Goal: Task Accomplishment & Management: Manage account settings

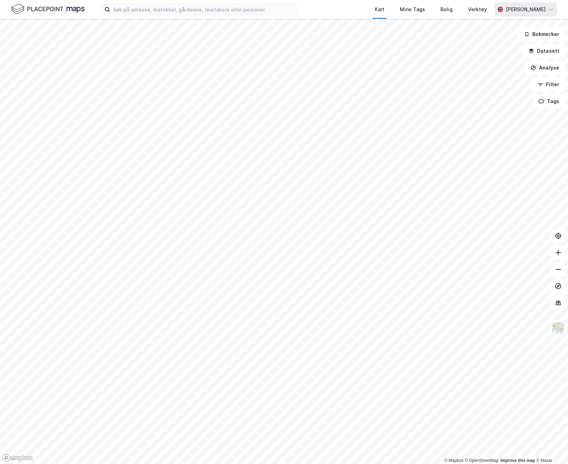
click at [525, 9] on div "[PERSON_NAME]" at bounding box center [525, 9] width 40 height 8
click at [513, 41] on div "Åpne Supervisor portalen" at bounding box center [512, 43] width 62 height 8
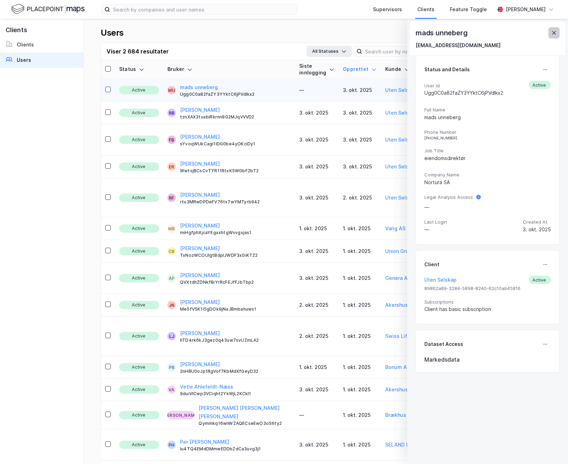
click at [556, 33] on icon at bounding box center [554, 33] width 6 height 6
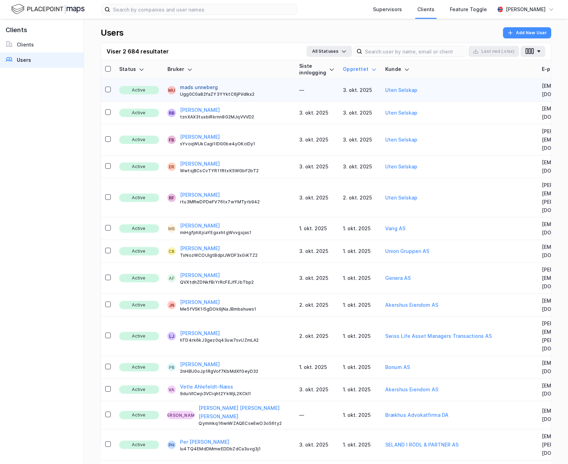
click at [192, 84] on button "mads unneberg" at bounding box center [199, 87] width 38 height 8
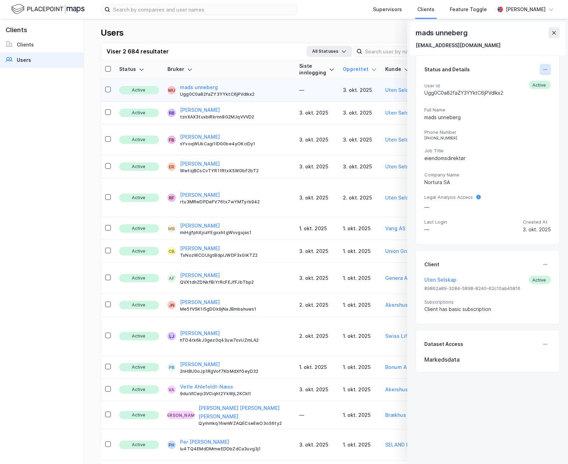
click at [547, 67] on icon at bounding box center [545, 70] width 6 height 6
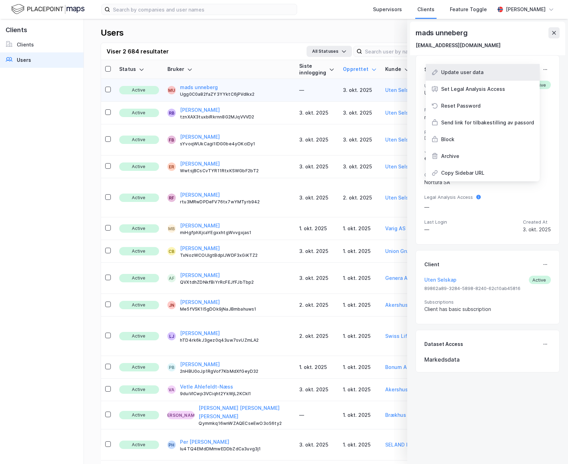
click at [480, 76] on div "Update user data" at bounding box center [462, 72] width 42 height 8
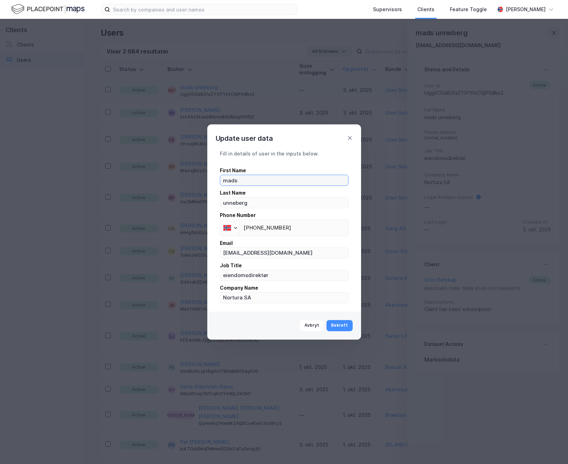
click at [228, 181] on input "mads" at bounding box center [284, 180] width 128 height 10
type input "Mads"
click at [227, 200] on input "unneberg" at bounding box center [284, 202] width 128 height 10
type input "Unneberg"
click at [342, 328] on button "Bekreft" at bounding box center [339, 325] width 26 height 11
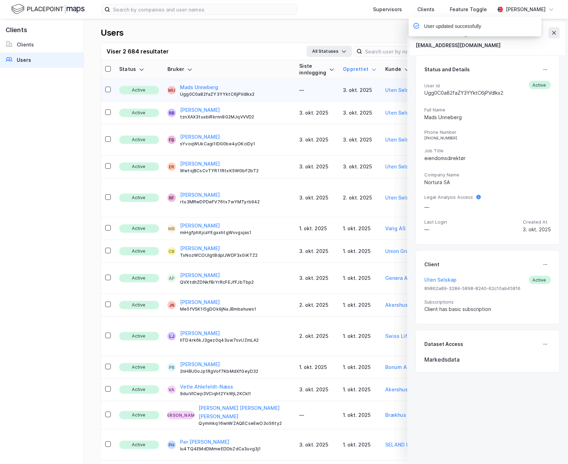
click at [553, 32] on div "User updated successfully" at bounding box center [495, 28] width 133 height 23
click at [304, 36] on div "Users Add New User" at bounding box center [326, 34] width 450 height 15
click at [459, 23] on div "User updated successfully" at bounding box center [452, 26] width 57 height 8
click at [327, 20] on div "Users Add New User Viser 2 684 resultater All Statuses Last [PERSON_NAME] (.xls…" at bounding box center [326, 241] width 484 height 445
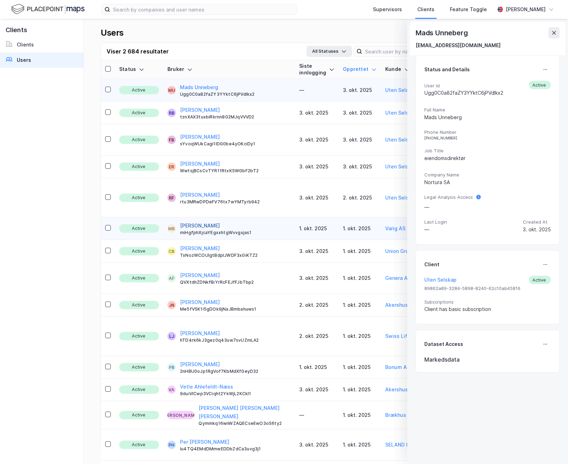
click at [204, 221] on button "[PERSON_NAME]" at bounding box center [200, 225] width 40 height 8
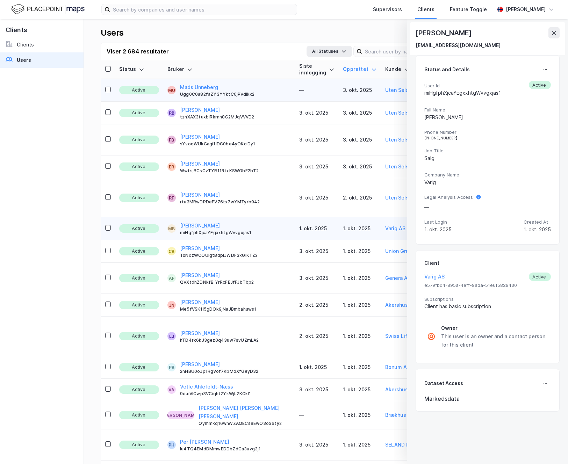
drag, startPoint x: 552, startPoint y: 31, endPoint x: 196, endPoint y: 62, distance: 356.9
click at [552, 31] on icon at bounding box center [554, 32] width 4 height 3
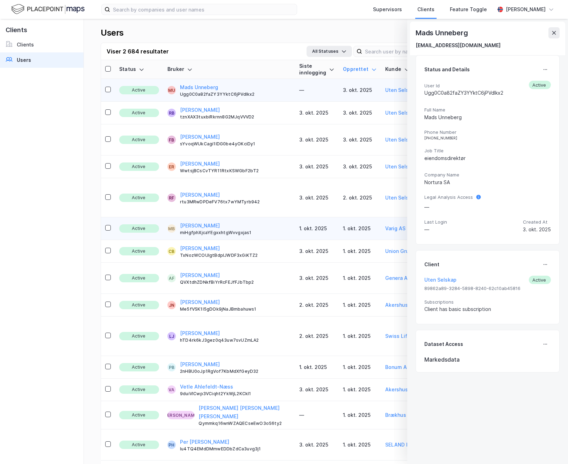
click at [460, 83] on span "User Id" at bounding box center [463, 86] width 79 height 6
click at [551, 33] on icon at bounding box center [554, 33] width 6 height 6
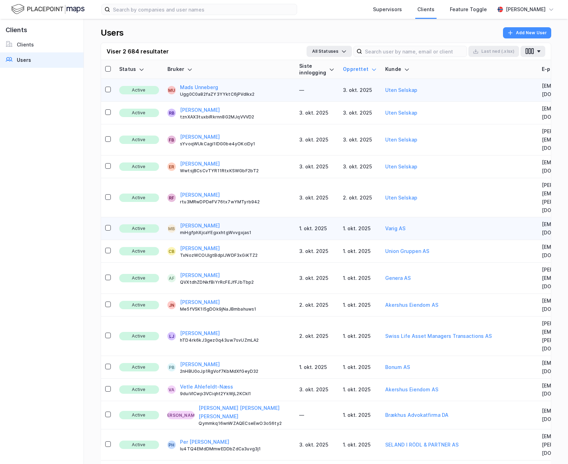
click at [295, 90] on td "—" at bounding box center [317, 90] width 44 height 23
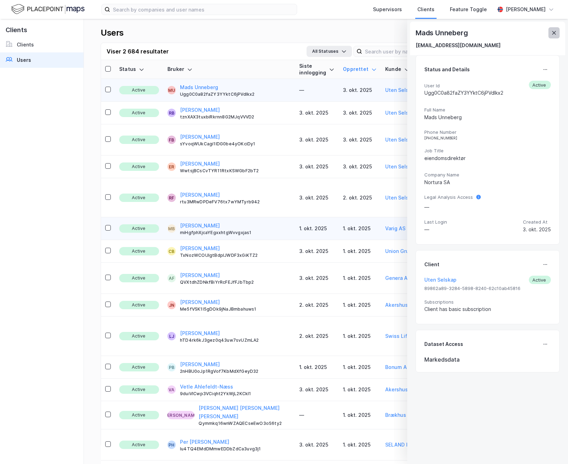
click at [553, 33] on icon at bounding box center [554, 32] width 4 height 3
